Goal: Check status: Check status

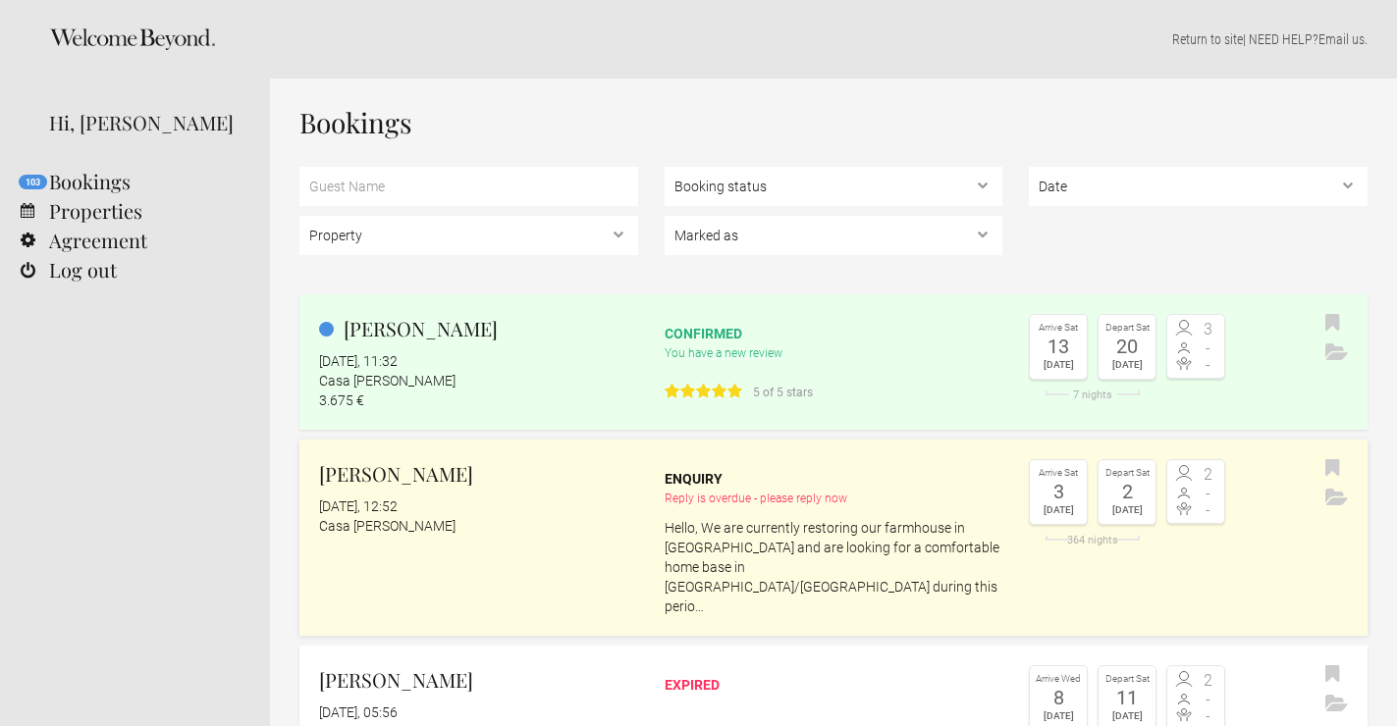
click at [783, 543] on p "Hello, We are currently restoring our farmhouse in [GEOGRAPHIC_DATA] and are lo…" at bounding box center [833, 567] width 339 height 98
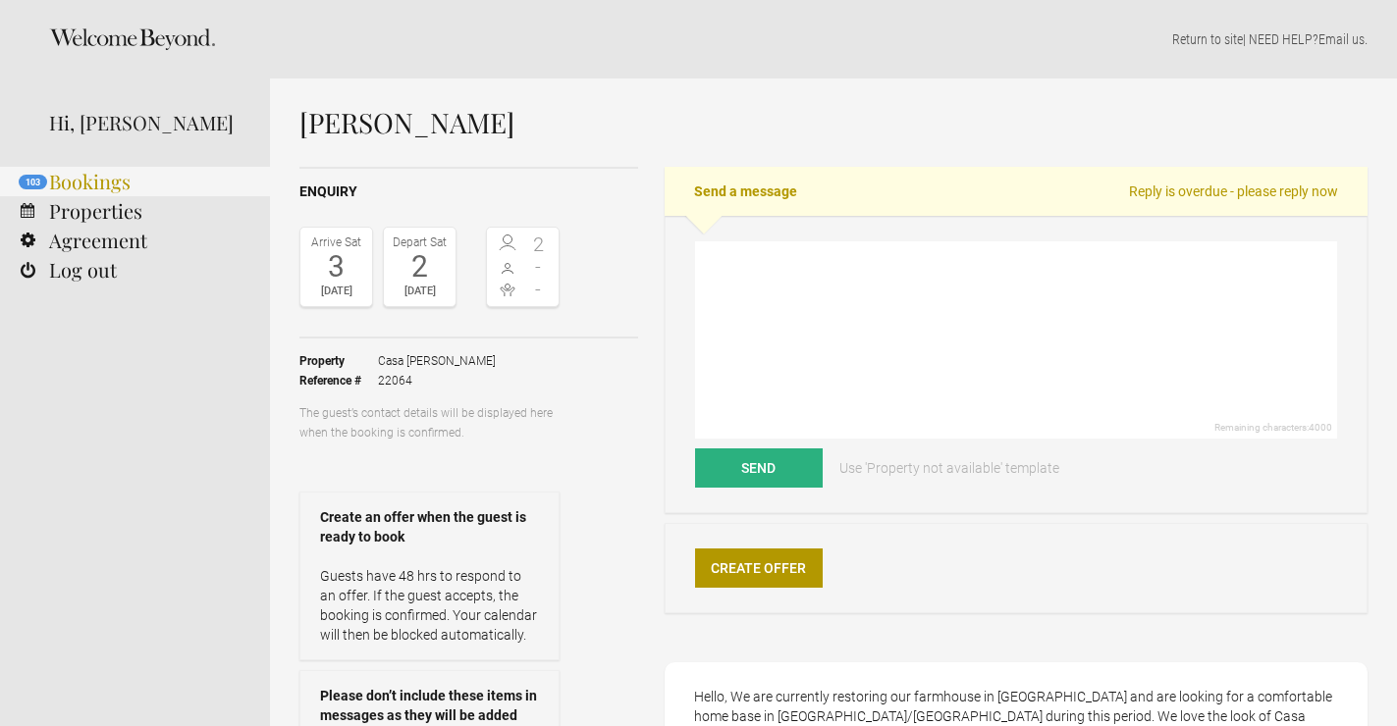
click at [143, 179] on link "103 Bookings" at bounding box center [135, 181] width 270 height 29
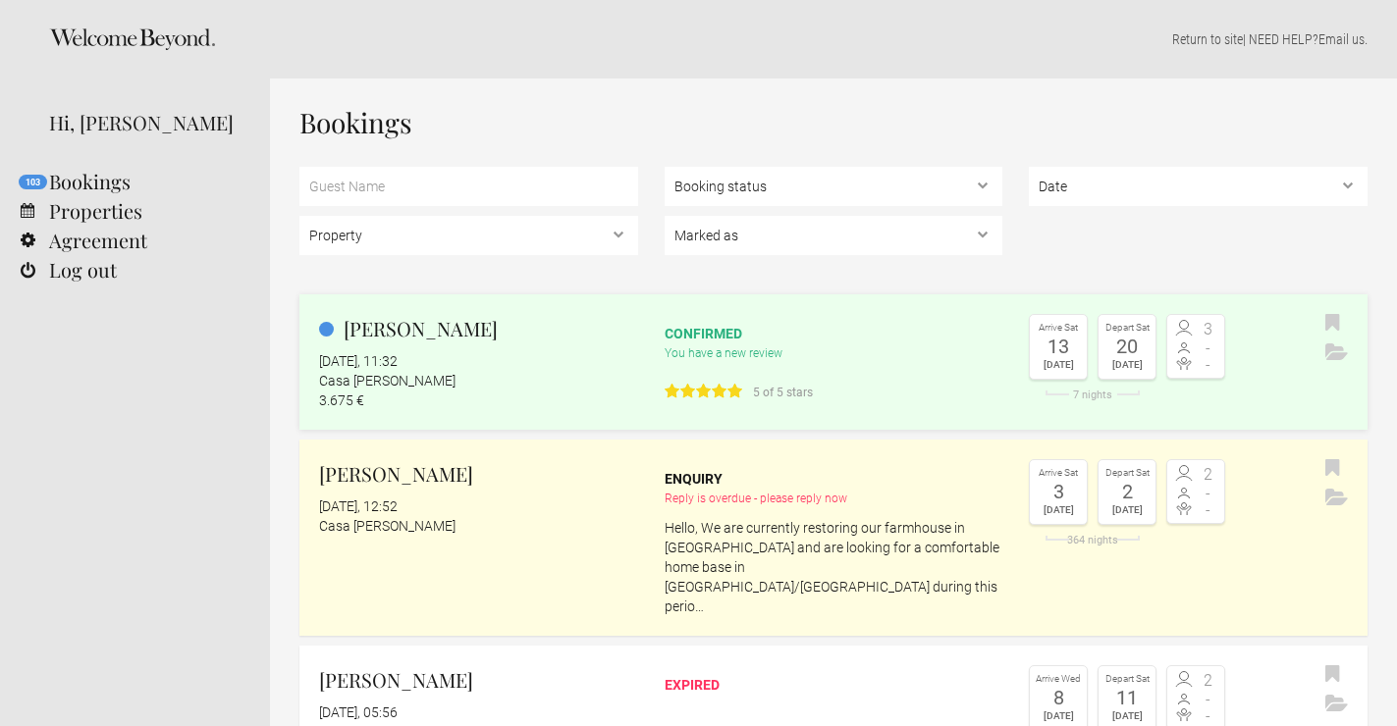
click at [607, 380] on div "Casa [PERSON_NAME]" at bounding box center [478, 381] width 319 height 20
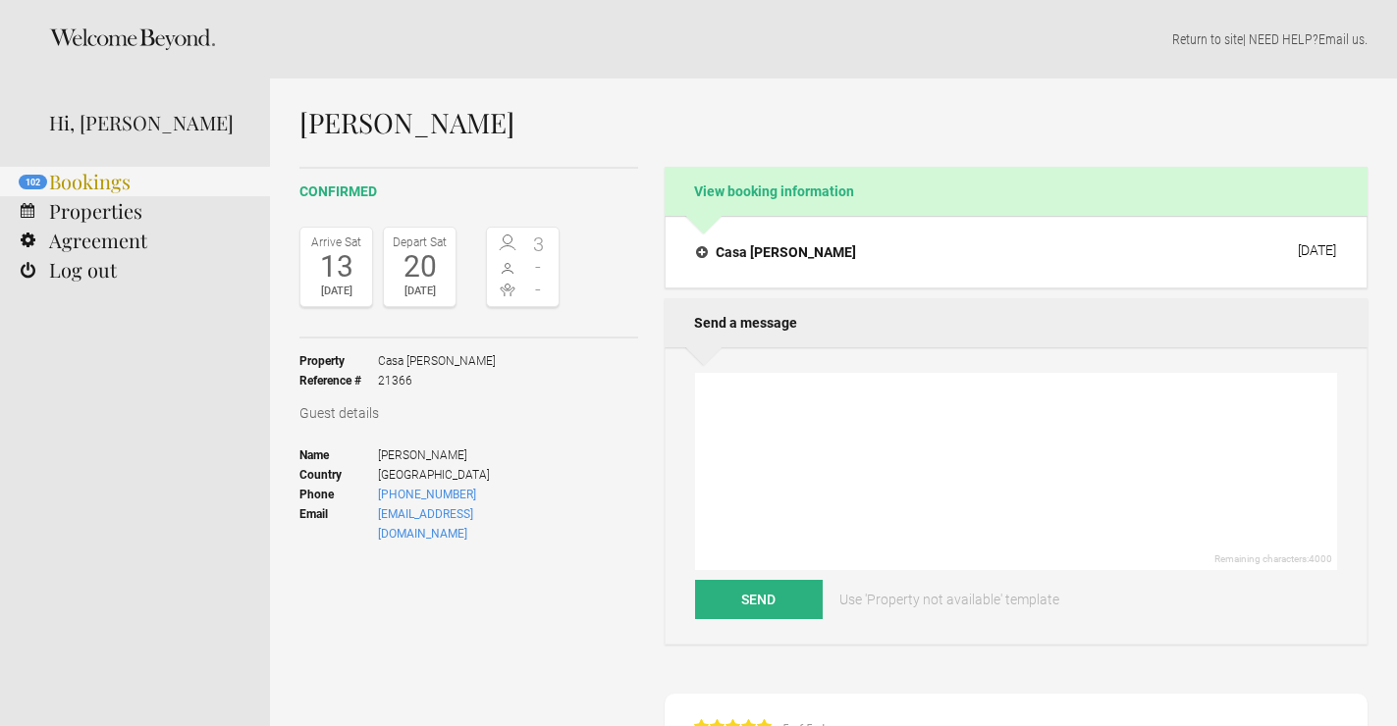
click at [117, 183] on link "102 Bookings" at bounding box center [135, 181] width 270 height 29
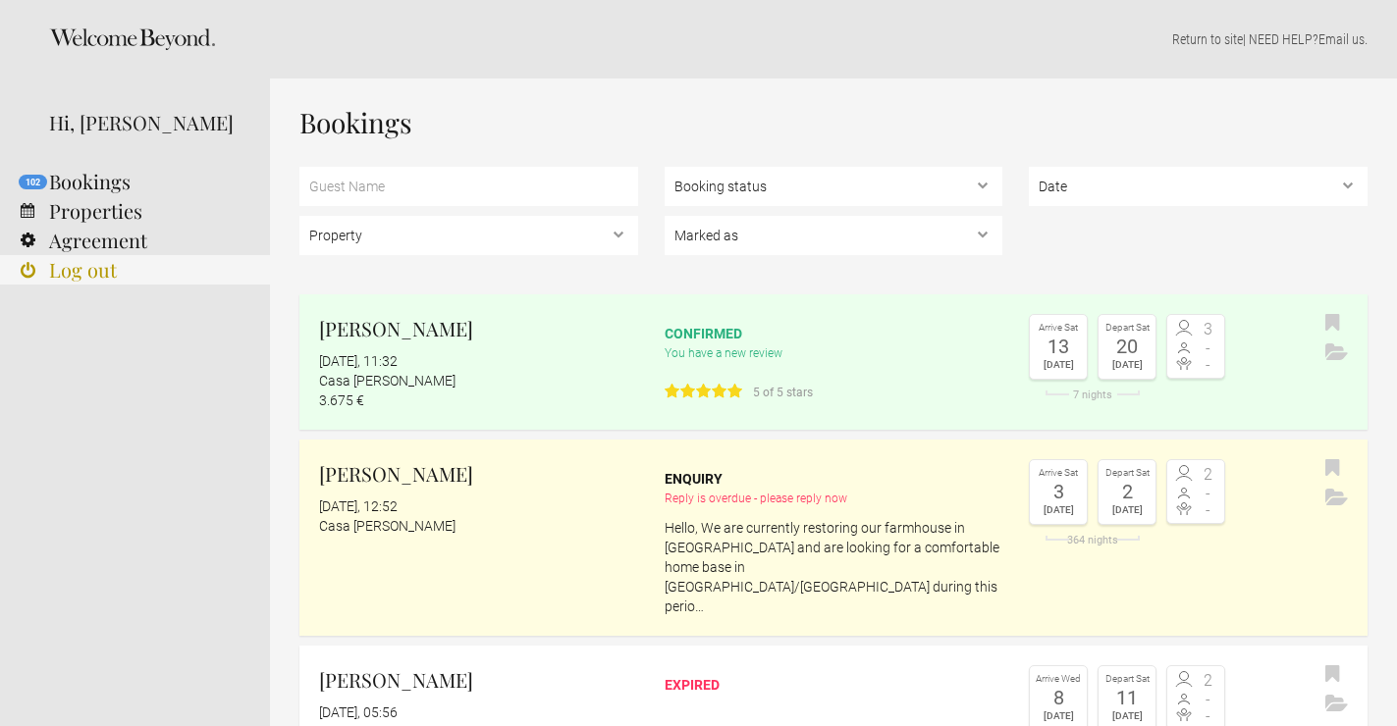
click at [125, 268] on link "Log out" at bounding box center [135, 269] width 270 height 29
